Goal: Check status: Check status

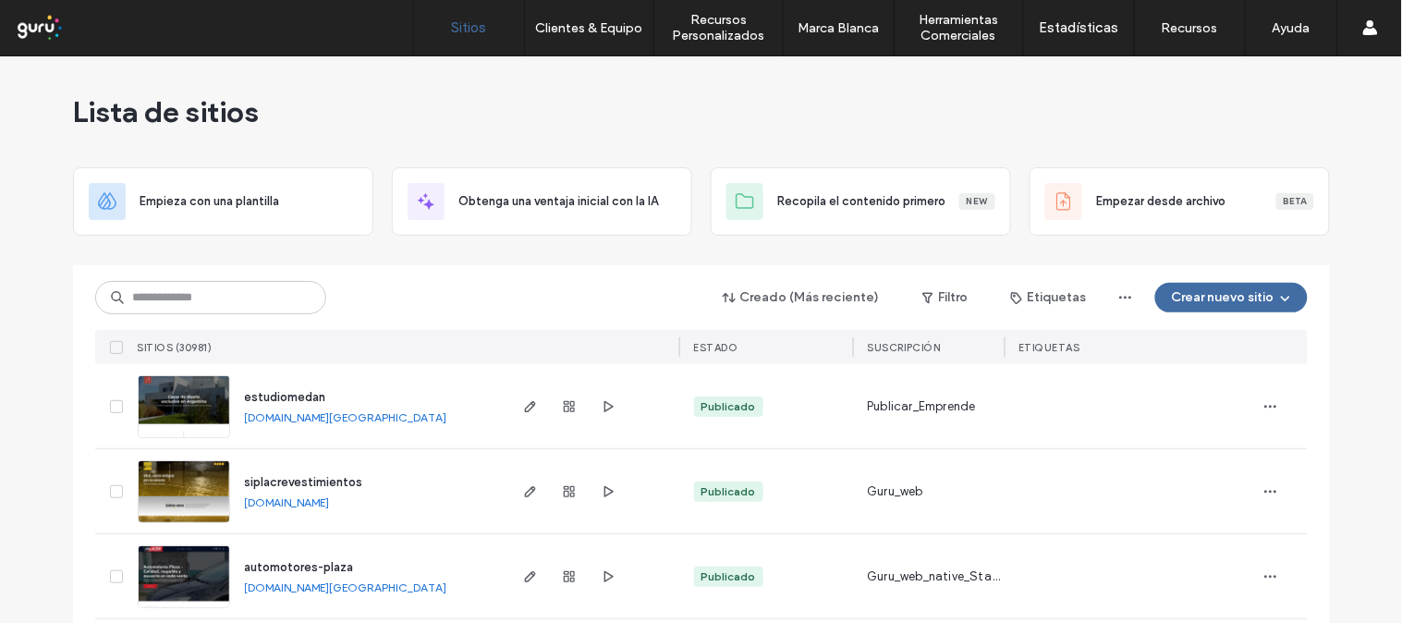
click at [370, 292] on div "Creado (Más reciente) Filtro Etiquetas Crear nuevo sitio" at bounding box center [701, 297] width 1213 height 35
click at [209, 297] on input at bounding box center [210, 297] width 231 height 33
click at [224, 291] on input at bounding box center [210, 297] width 231 height 33
paste input "**********"
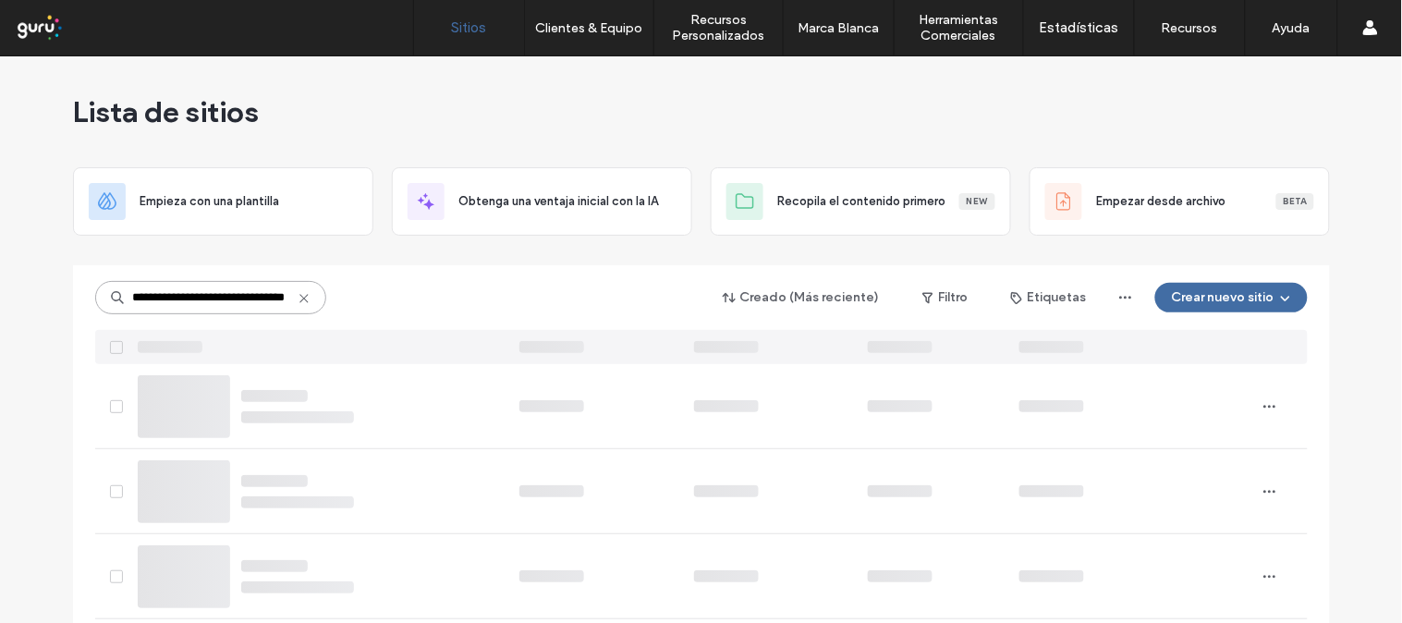
type input "**********"
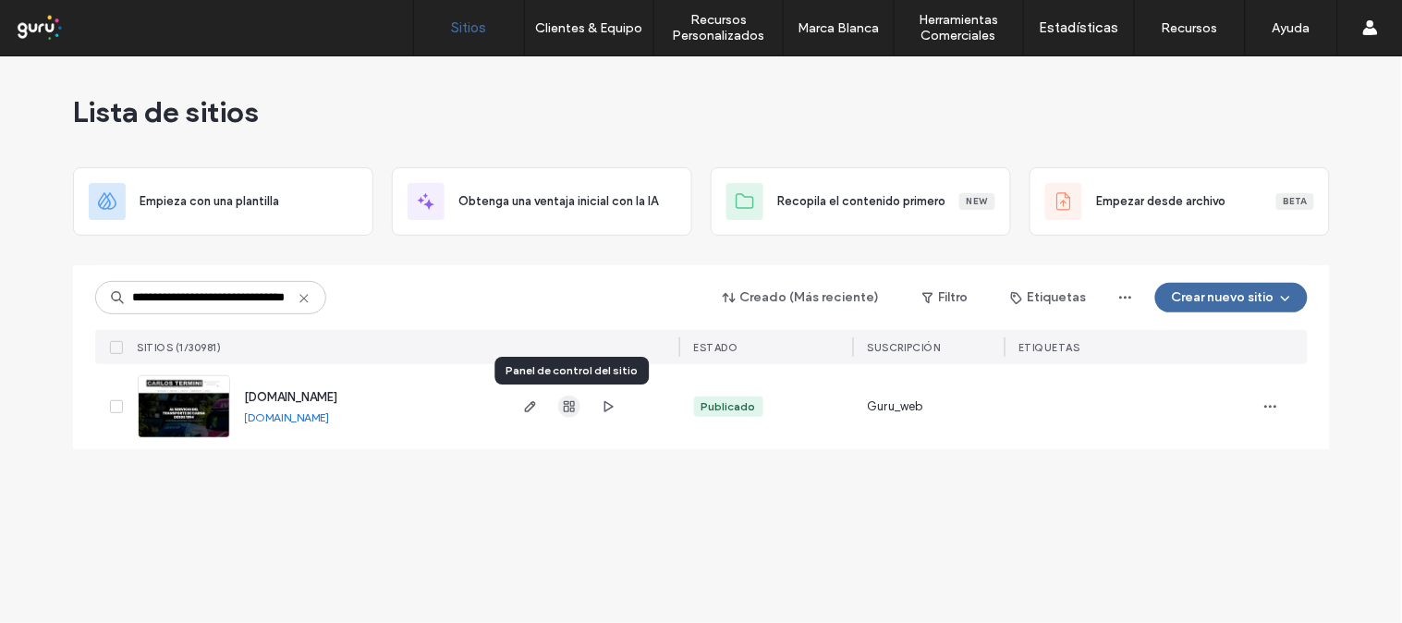
click at [568, 412] on icon "button" at bounding box center [569, 406] width 15 height 15
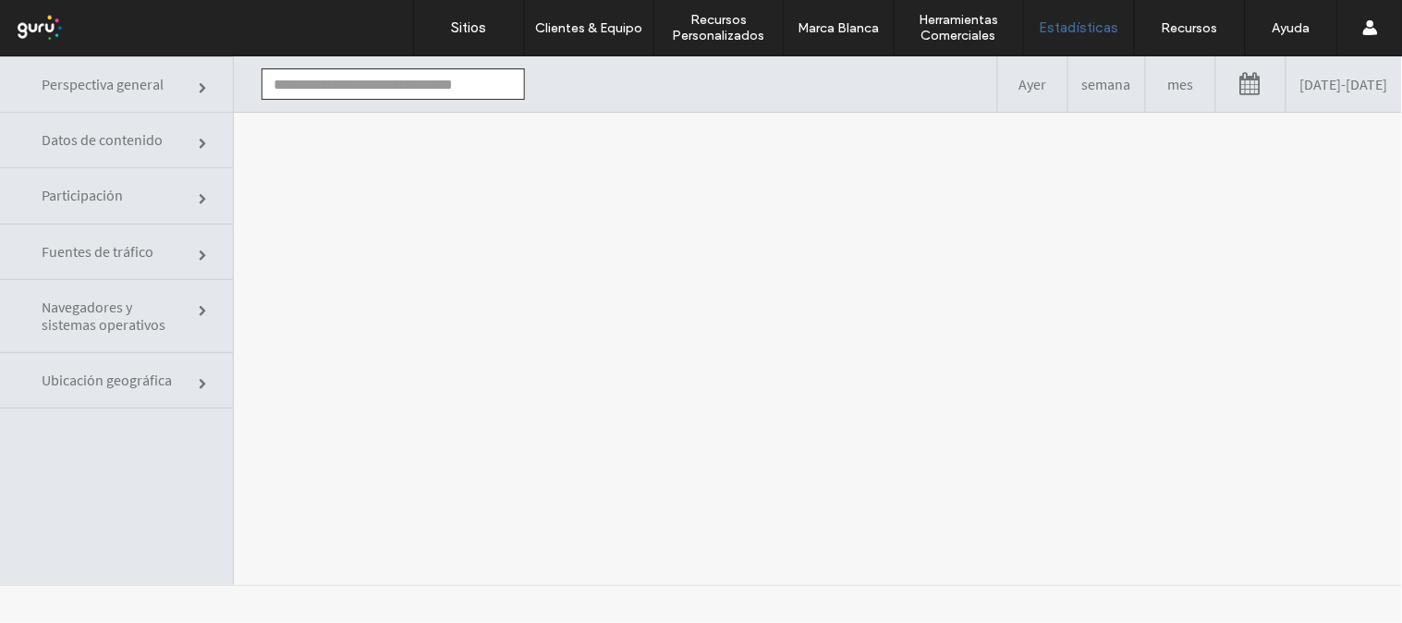
type input "**********"
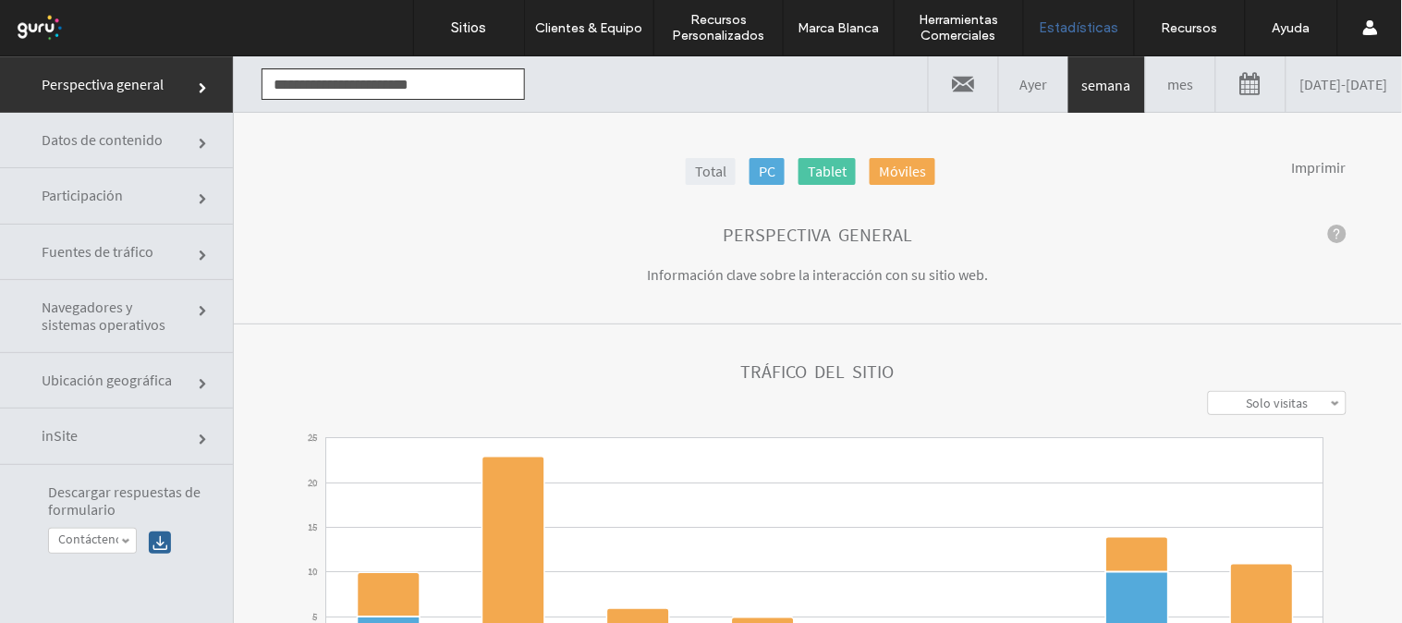
click at [1216, 79] on link at bounding box center [1250, 82] width 69 height 55
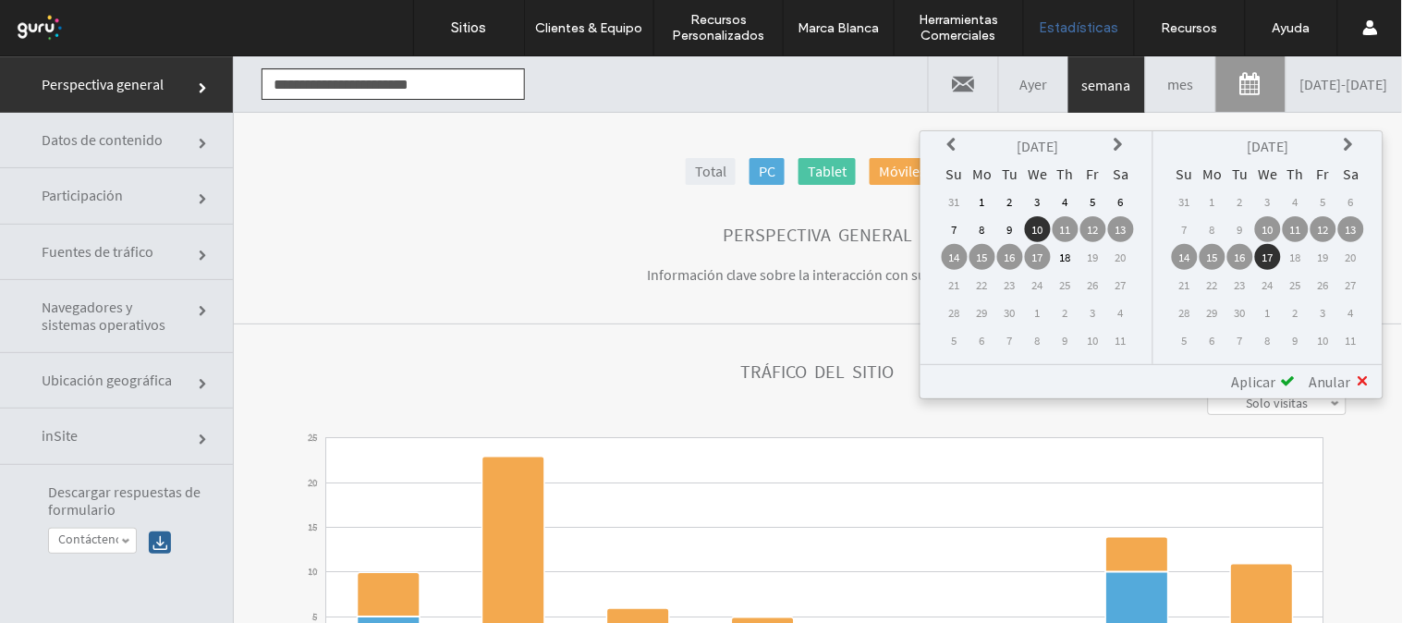
click at [962, 138] on icon at bounding box center [954, 144] width 15 height 15
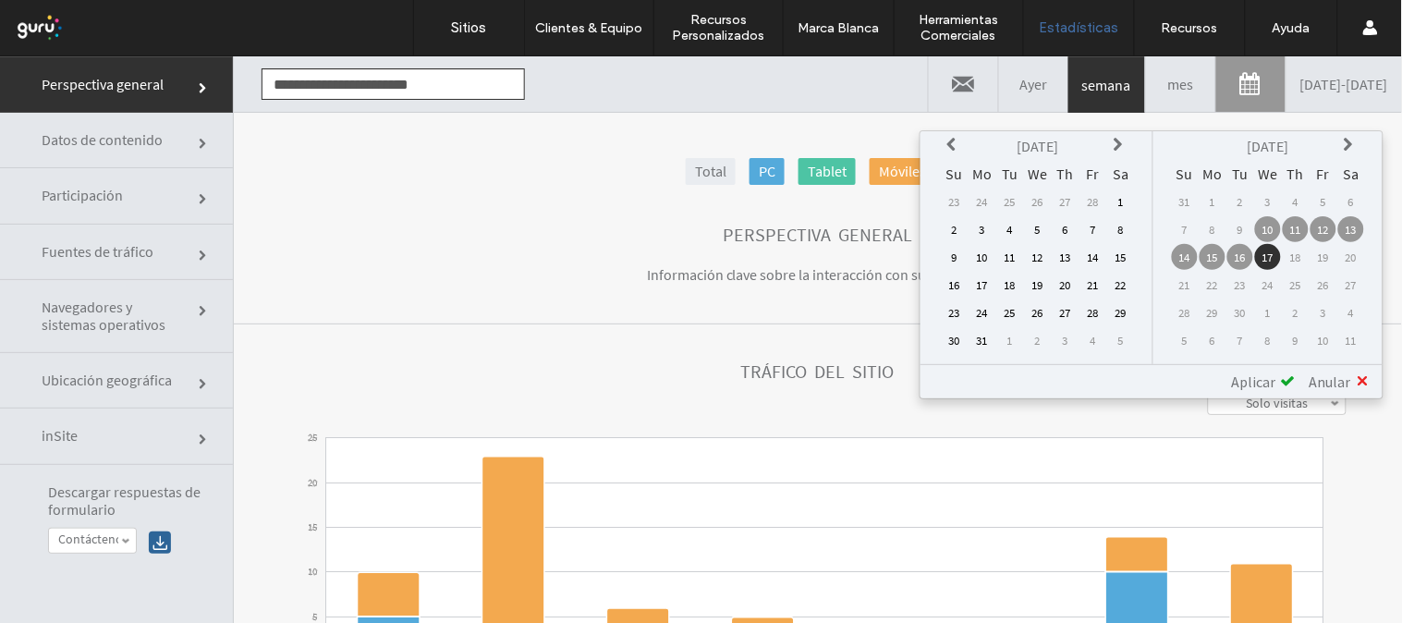
click at [962, 138] on icon at bounding box center [954, 144] width 15 height 15
click at [1122, 201] on td "1" at bounding box center [1121, 201] width 26 height 26
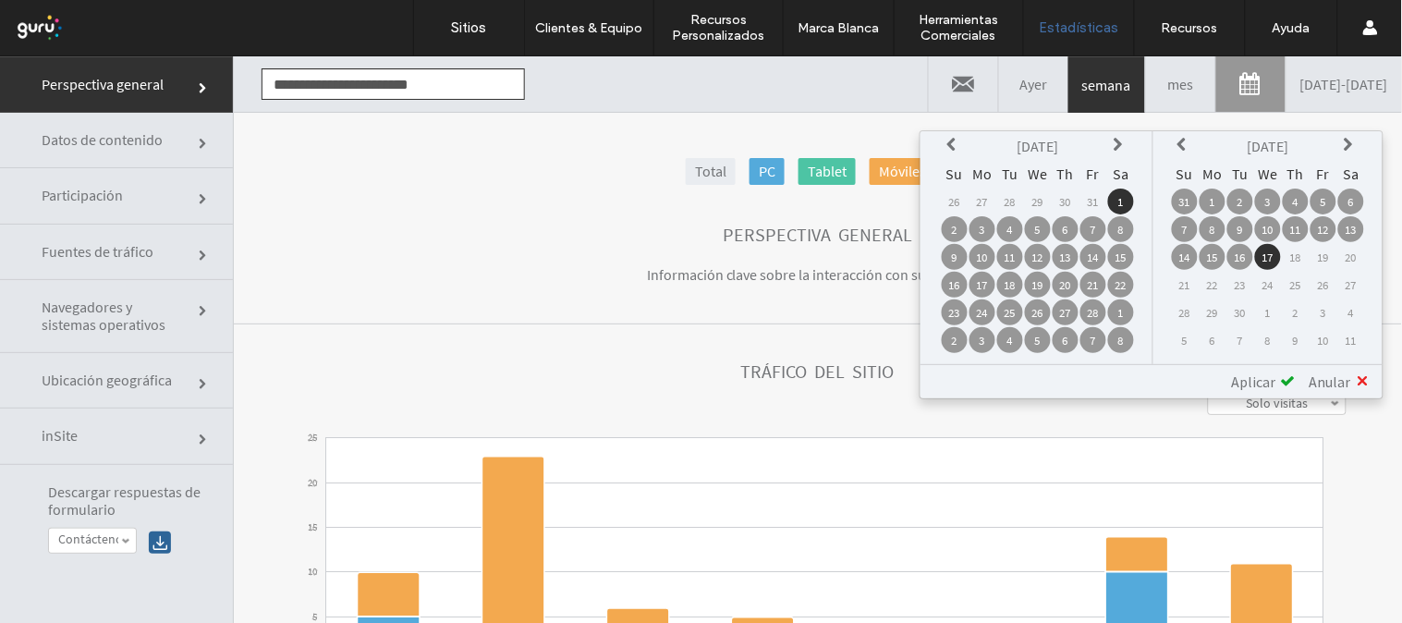
click at [1278, 372] on div "Aplicar" at bounding box center [1257, 381] width 78 height 18
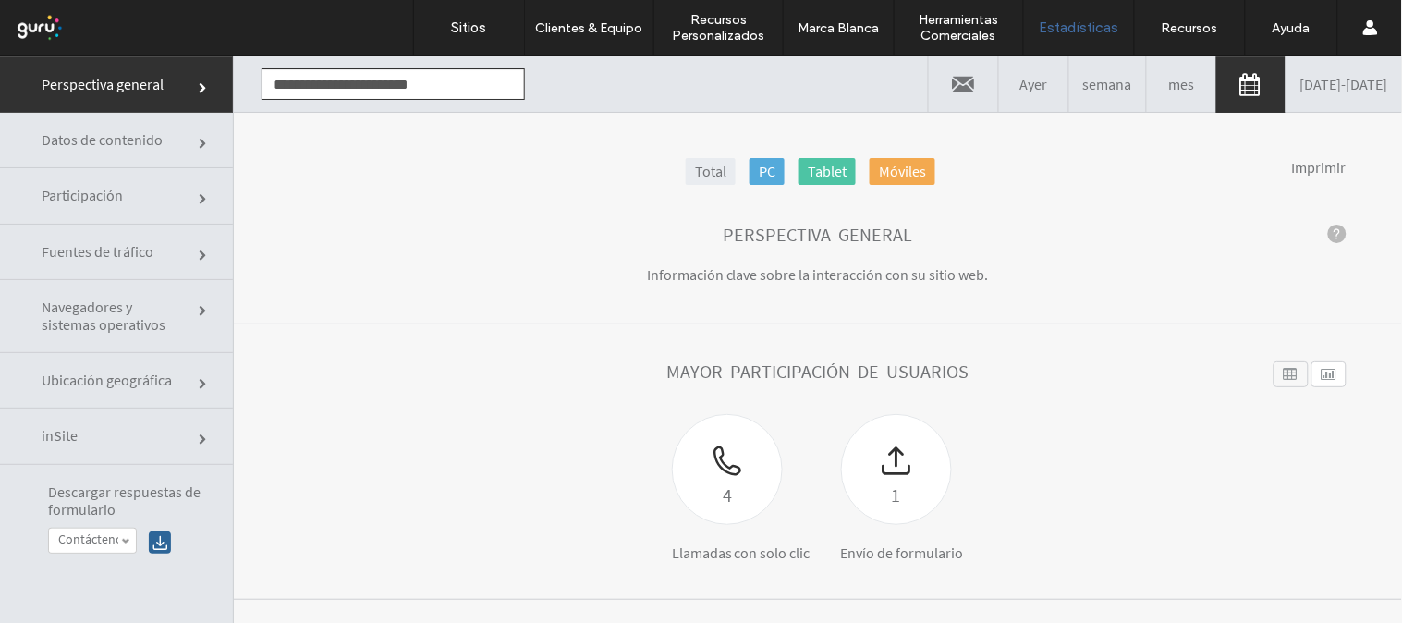
click at [686, 160] on link "Total" at bounding box center [711, 170] width 50 height 27
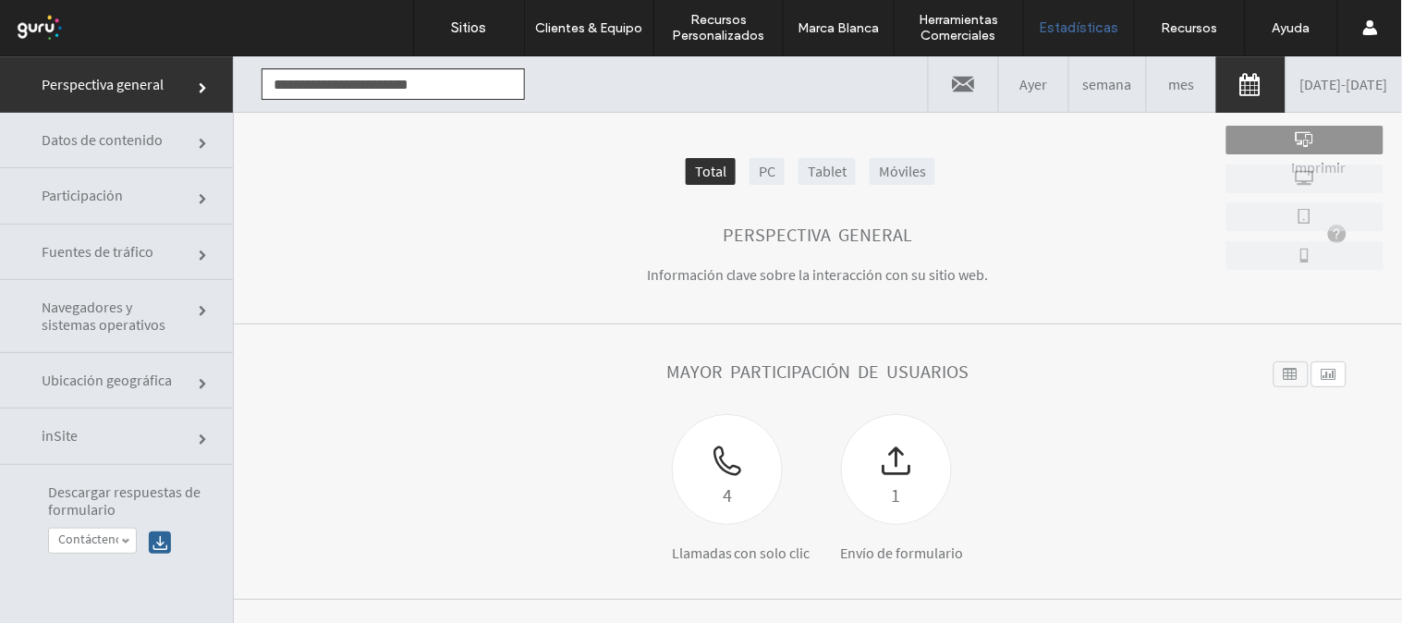
scroll to position [308, 0]
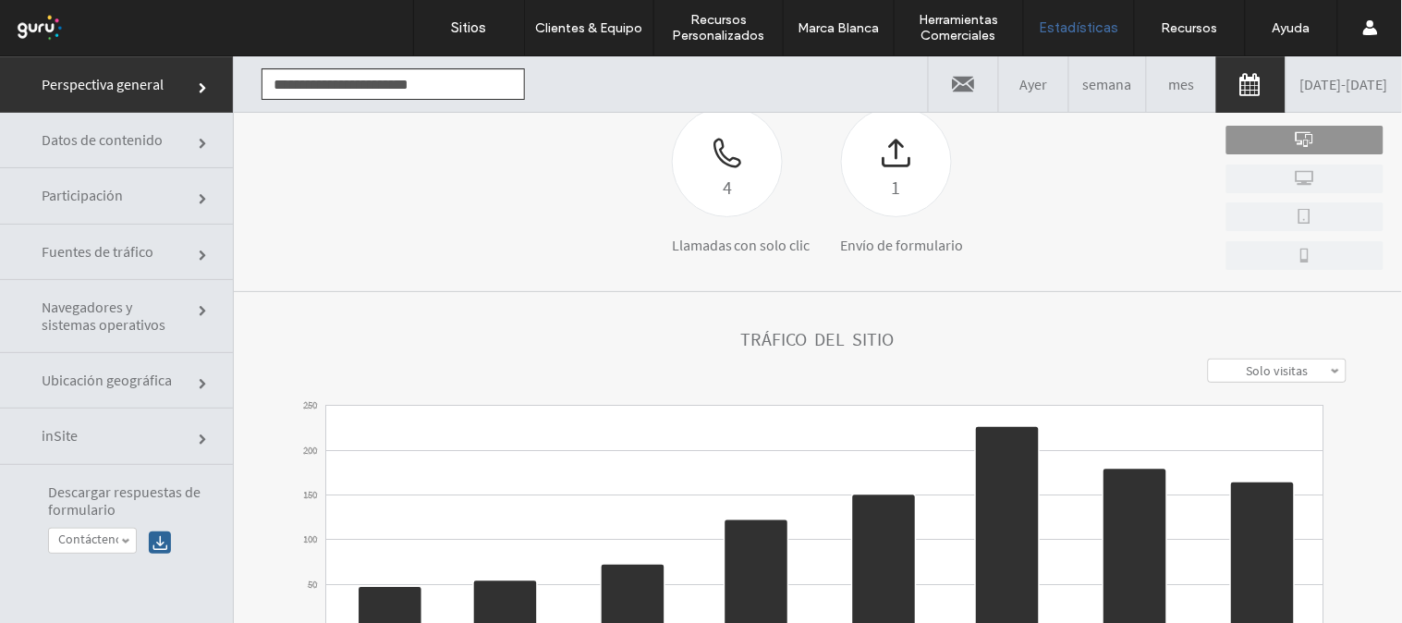
click at [1262, 365] on label "Solo visitas" at bounding box center [1277, 369] width 62 height 17
click at [1259, 444] on label "Visitas y visualizaciones" at bounding box center [1277, 447] width 118 height 33
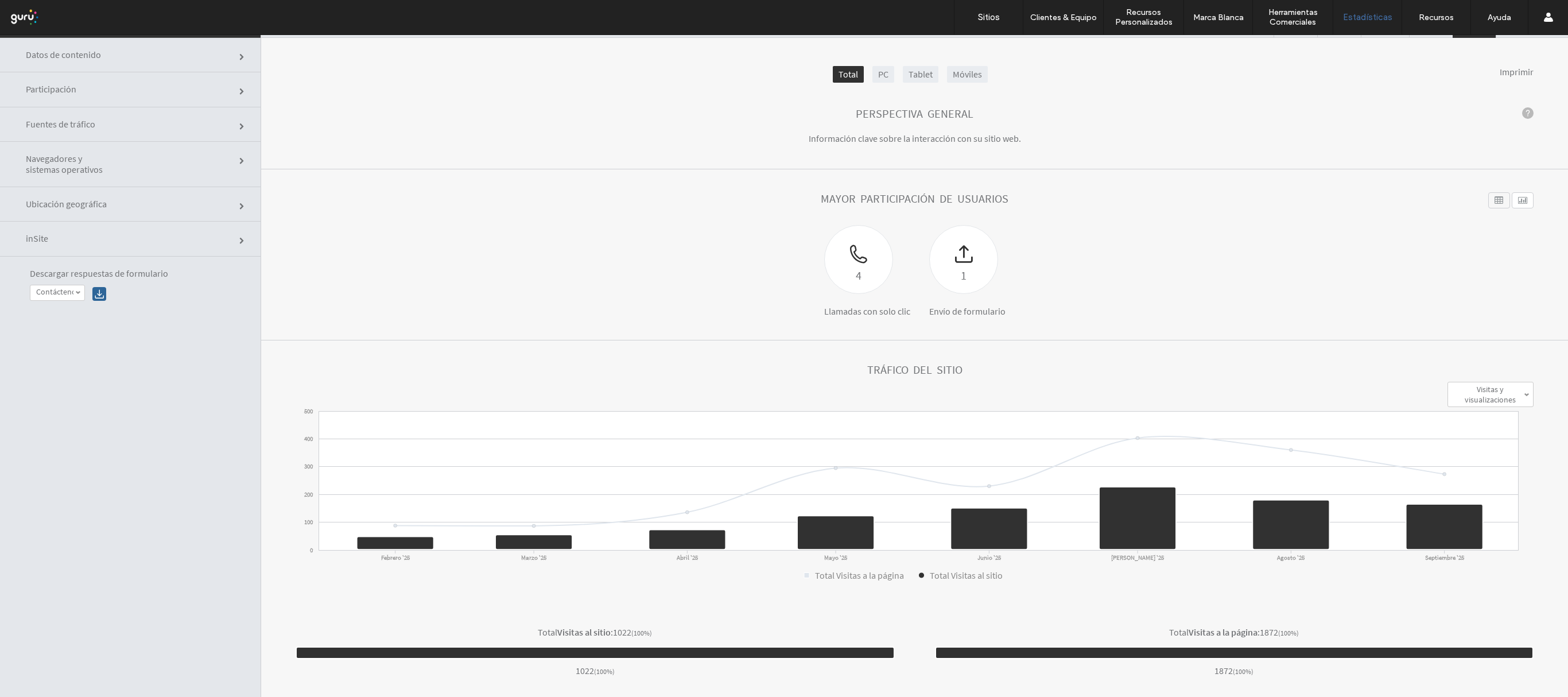
scroll to position [42, 0]
